Goal: Answer question/provide support: Participate in discussion

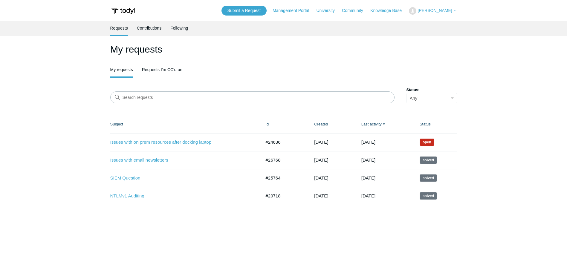
click at [193, 142] on link "Issues with on prem resources after docking laptop" at bounding box center [181, 142] width 142 height 7
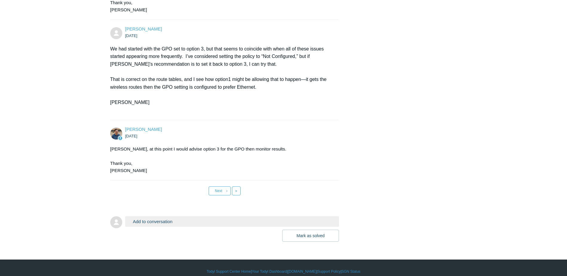
scroll to position [4411, 0]
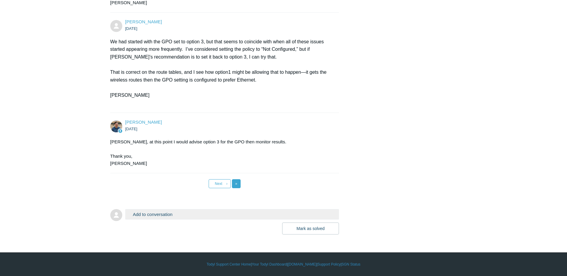
click at [239, 180] on link "Last »" at bounding box center [236, 183] width 9 height 9
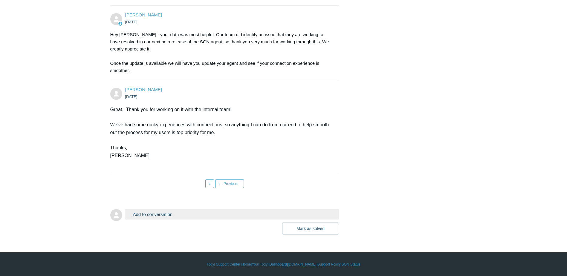
scroll to position [2023, 0]
click at [163, 213] on button "Add to conversation" at bounding box center [232, 214] width 214 height 10
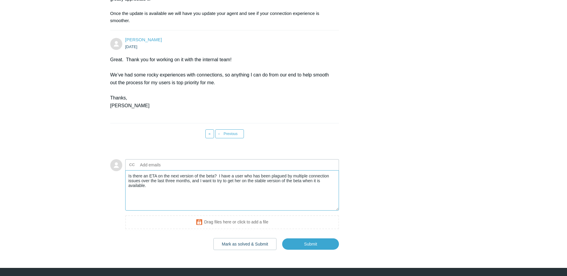
click at [151, 211] on textarea "Is there an ETA on the next version of the beta? I have a user who has been pla…" at bounding box center [232, 190] width 214 height 40
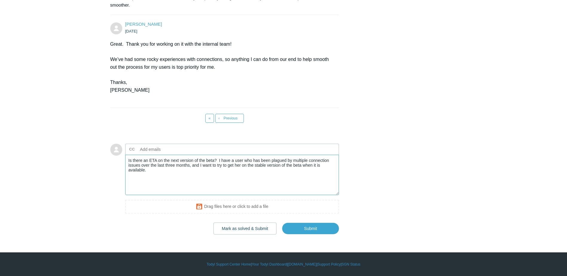
scroll to position [2088, 0]
type textarea "Is there an ETA on the next version of the beta? I have a user who has been pla…"
click at [307, 227] on input "Submit" at bounding box center [310, 229] width 57 height 12
